Goal: Transaction & Acquisition: Purchase product/service

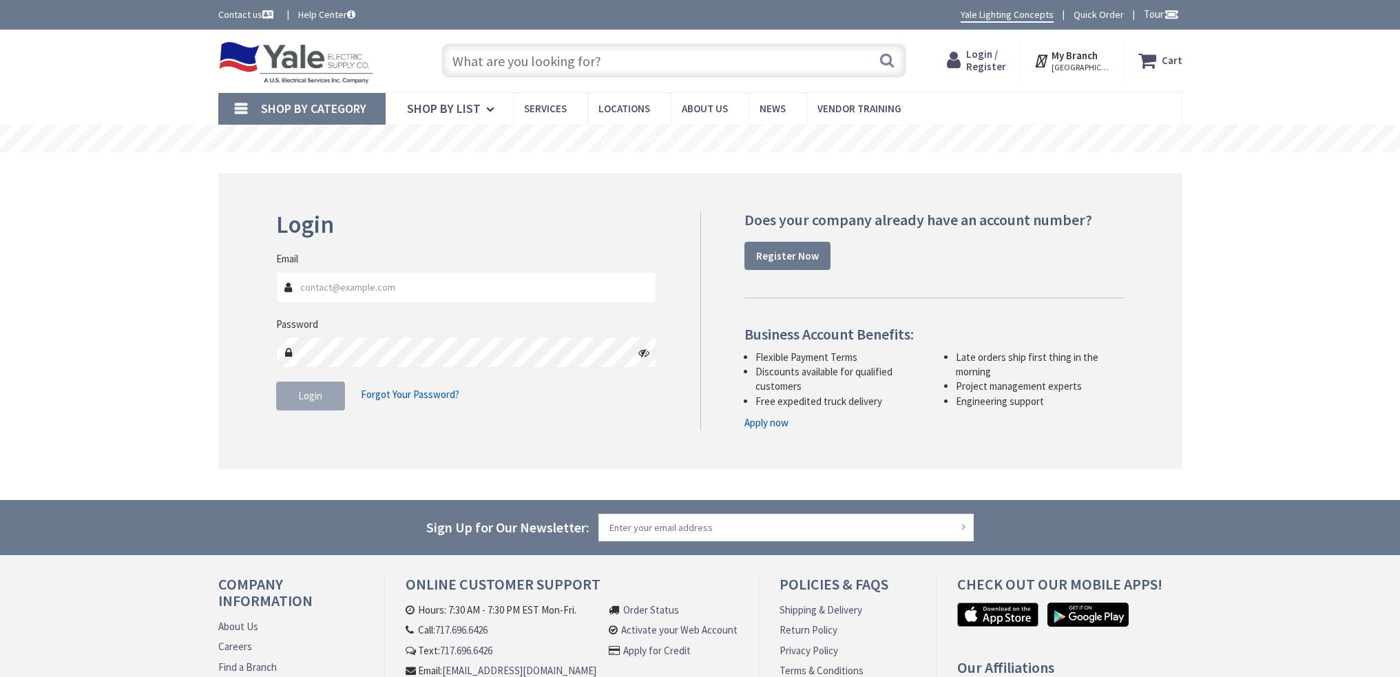
type input "[PERSON_NAME][EMAIL_ADDRESS][PERSON_NAME][DOMAIN_NAME]"
click at [320, 399] on span "Login" at bounding box center [310, 395] width 24 height 13
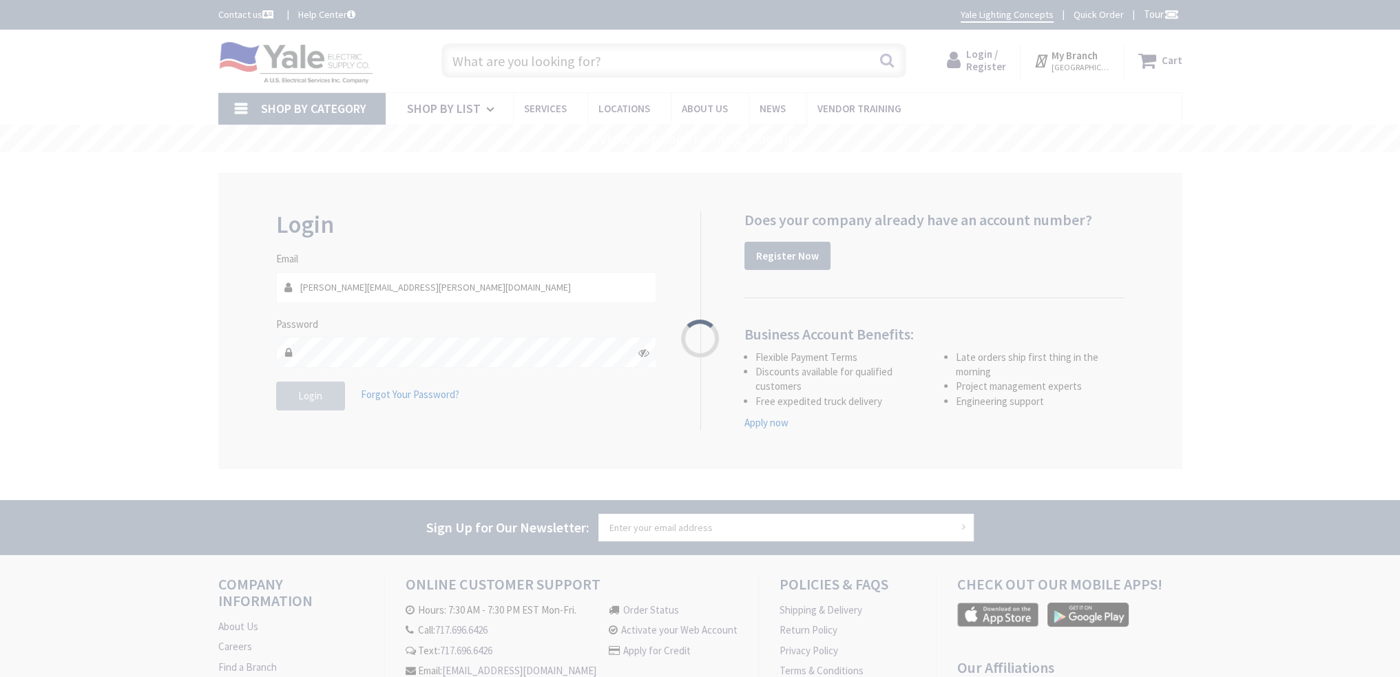
type input "[PERSON_NAME][STREET_ADDRESS]"
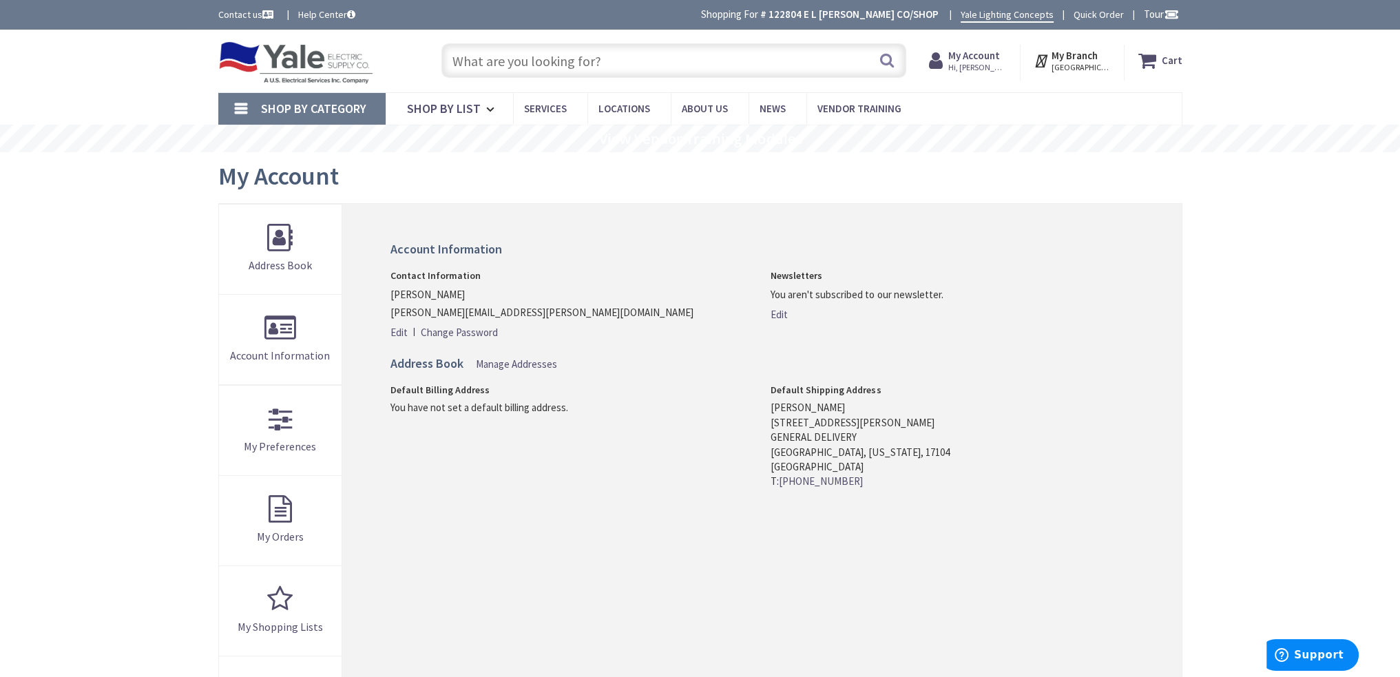
click at [578, 59] on input "text" at bounding box center [673, 60] width 465 height 34
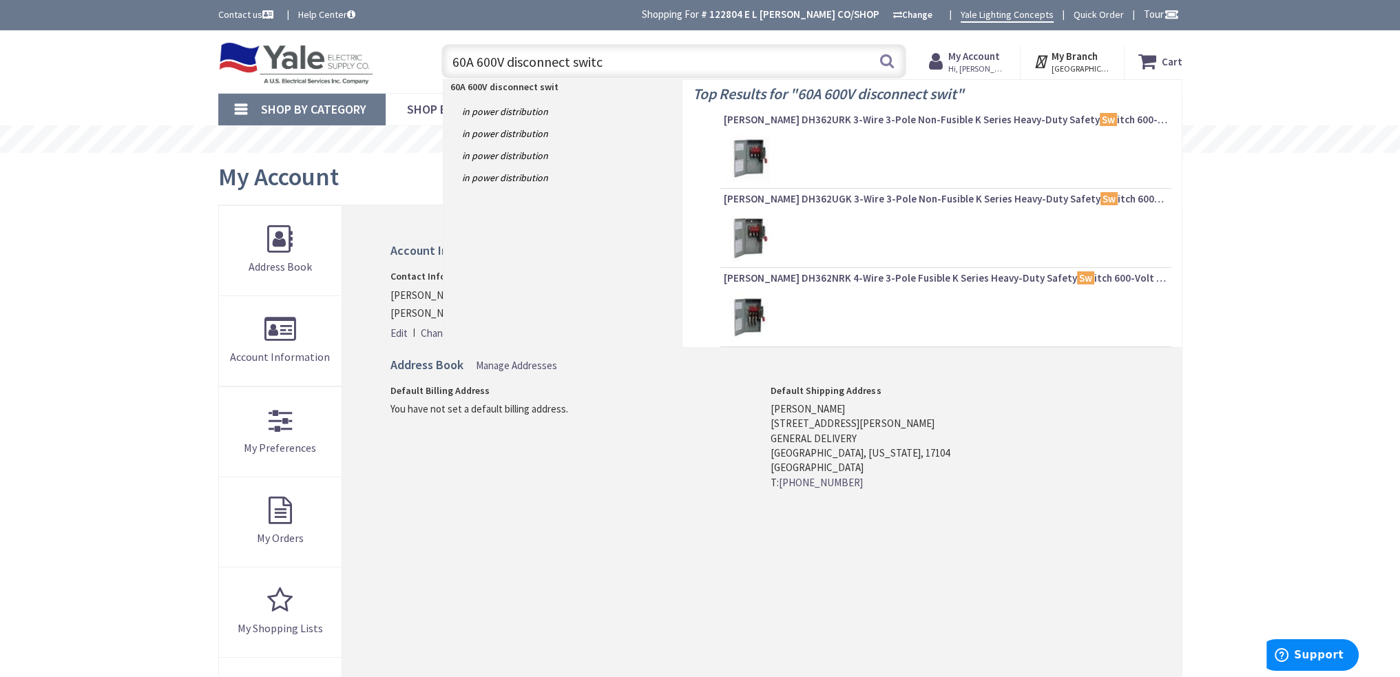
type input "60A 600V disconnect switch"
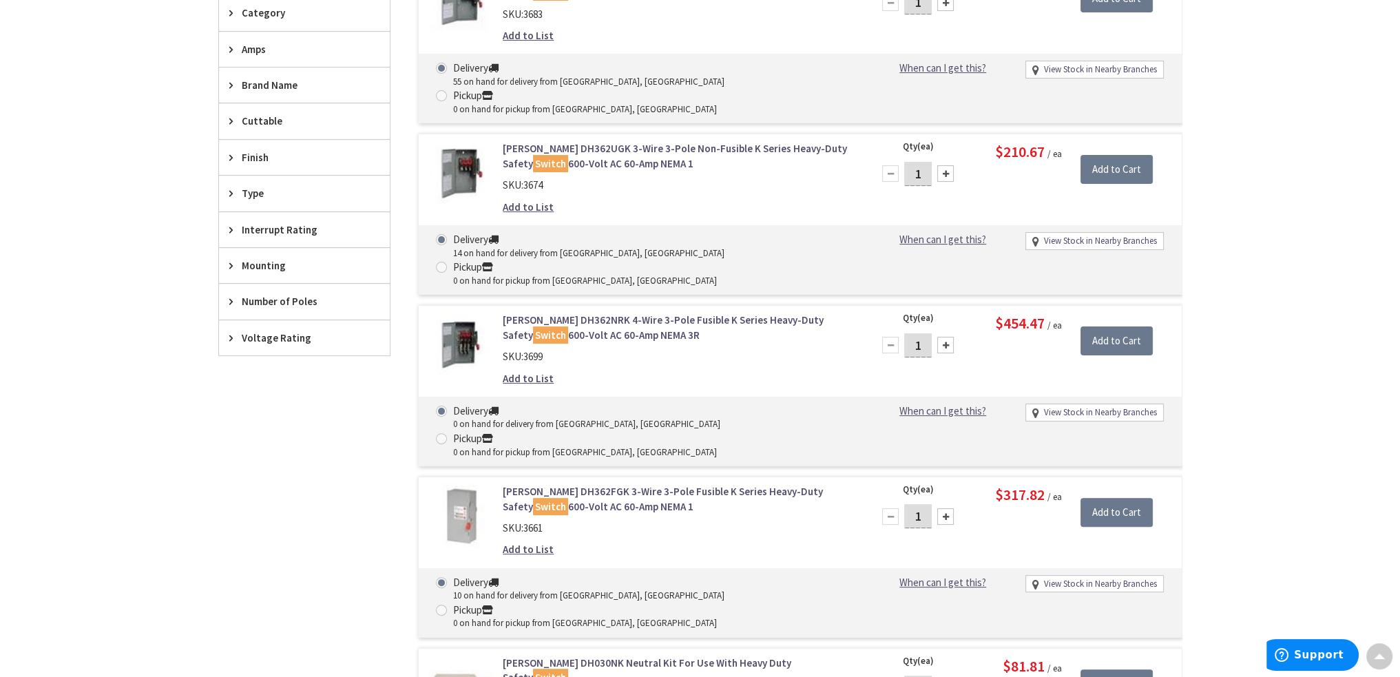
scroll to position [183, 0]
